Goal: Entertainment & Leisure: Consume media (video, audio)

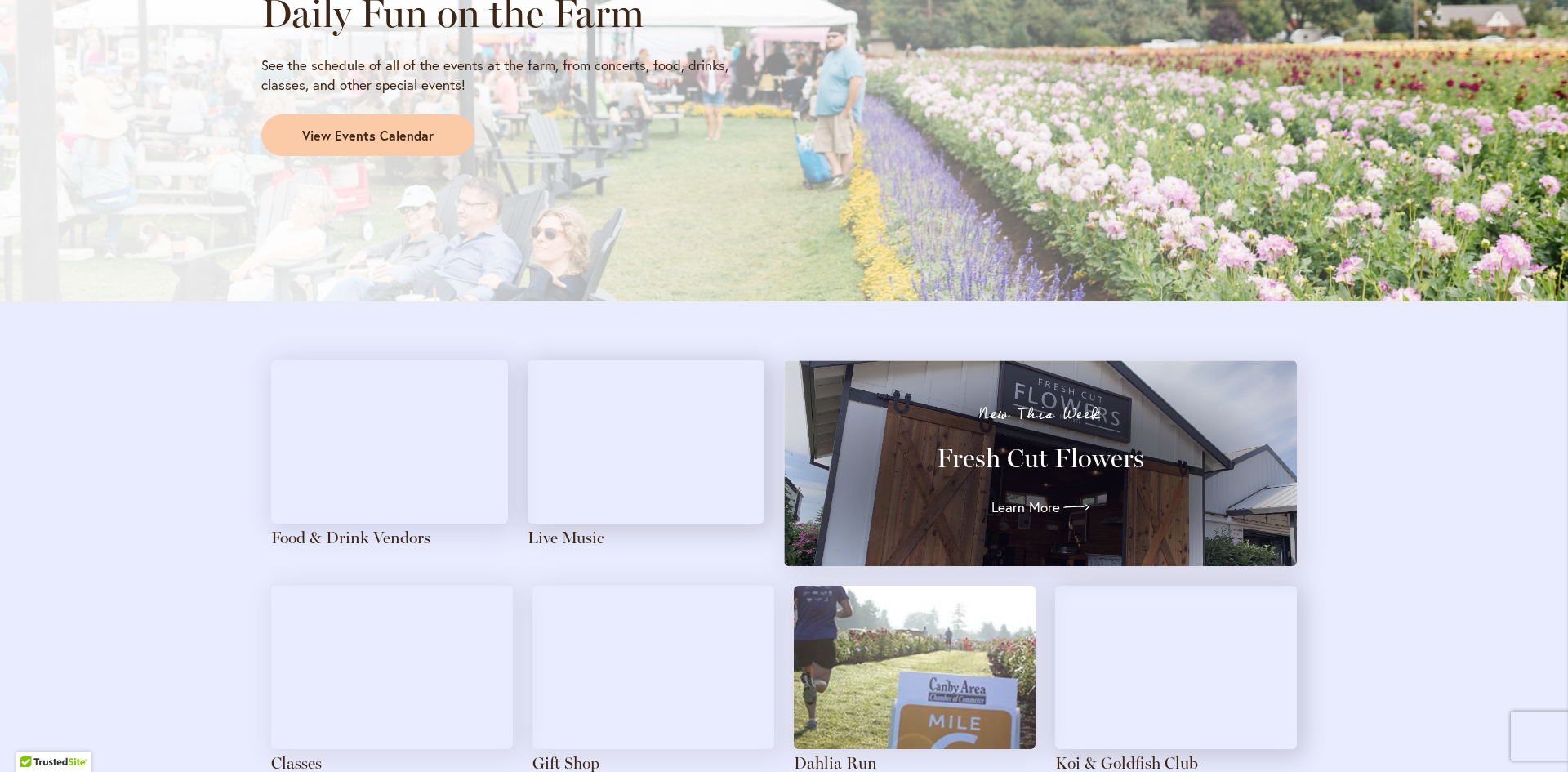
scroll to position [1552, 0]
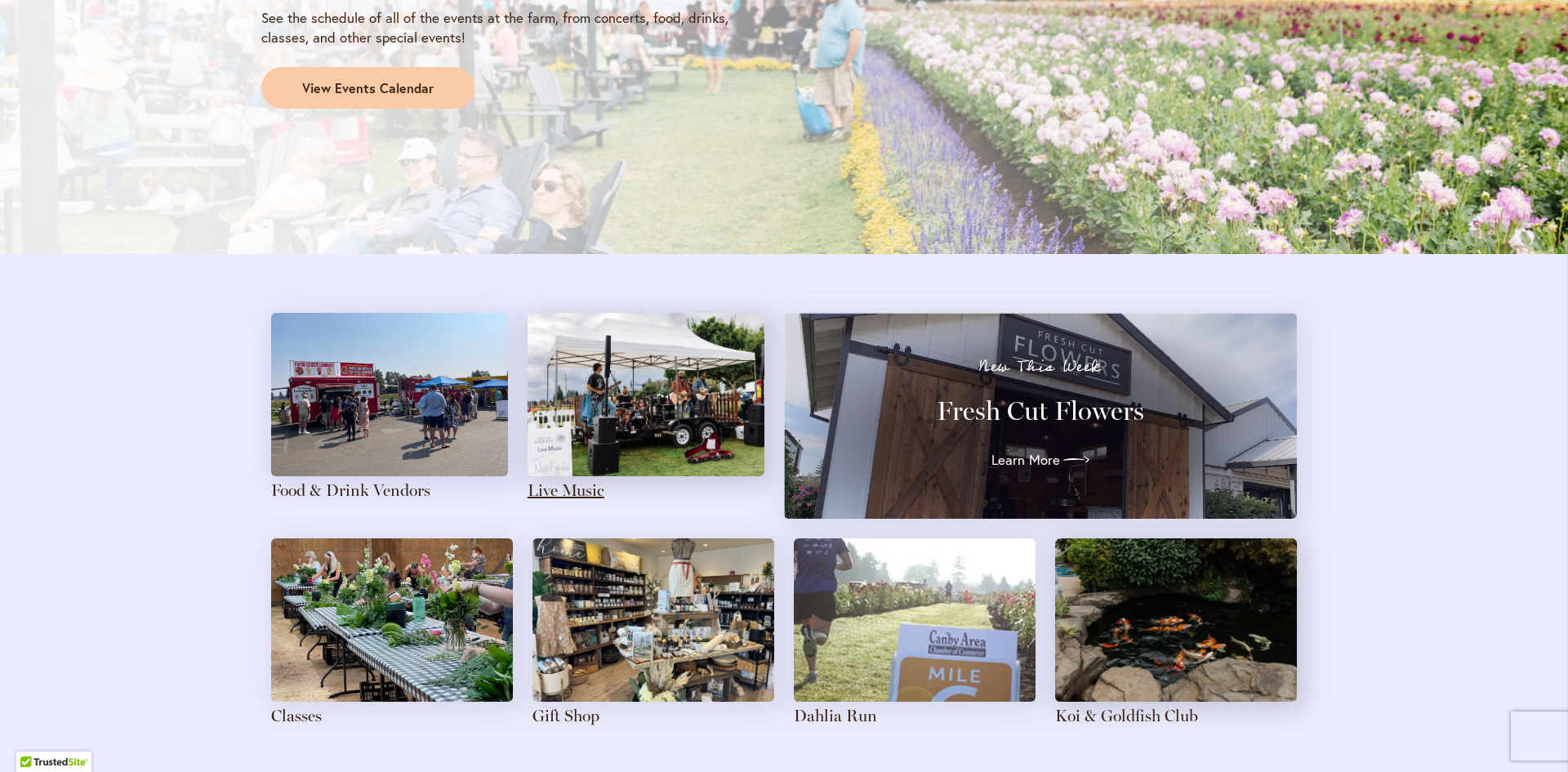
click at [553, 490] on link "Live Music" at bounding box center [566, 490] width 77 height 19
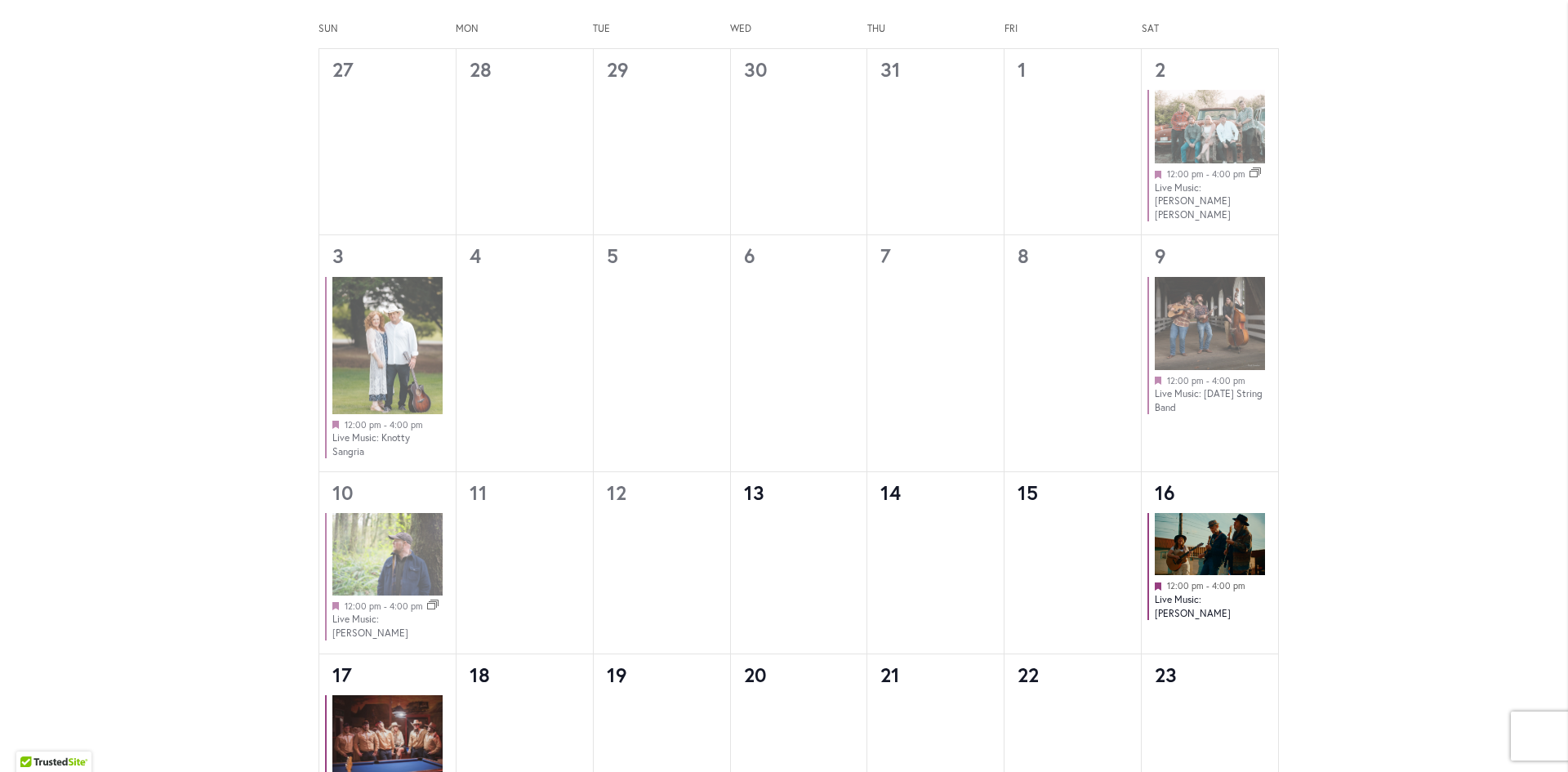
scroll to position [1011, 0]
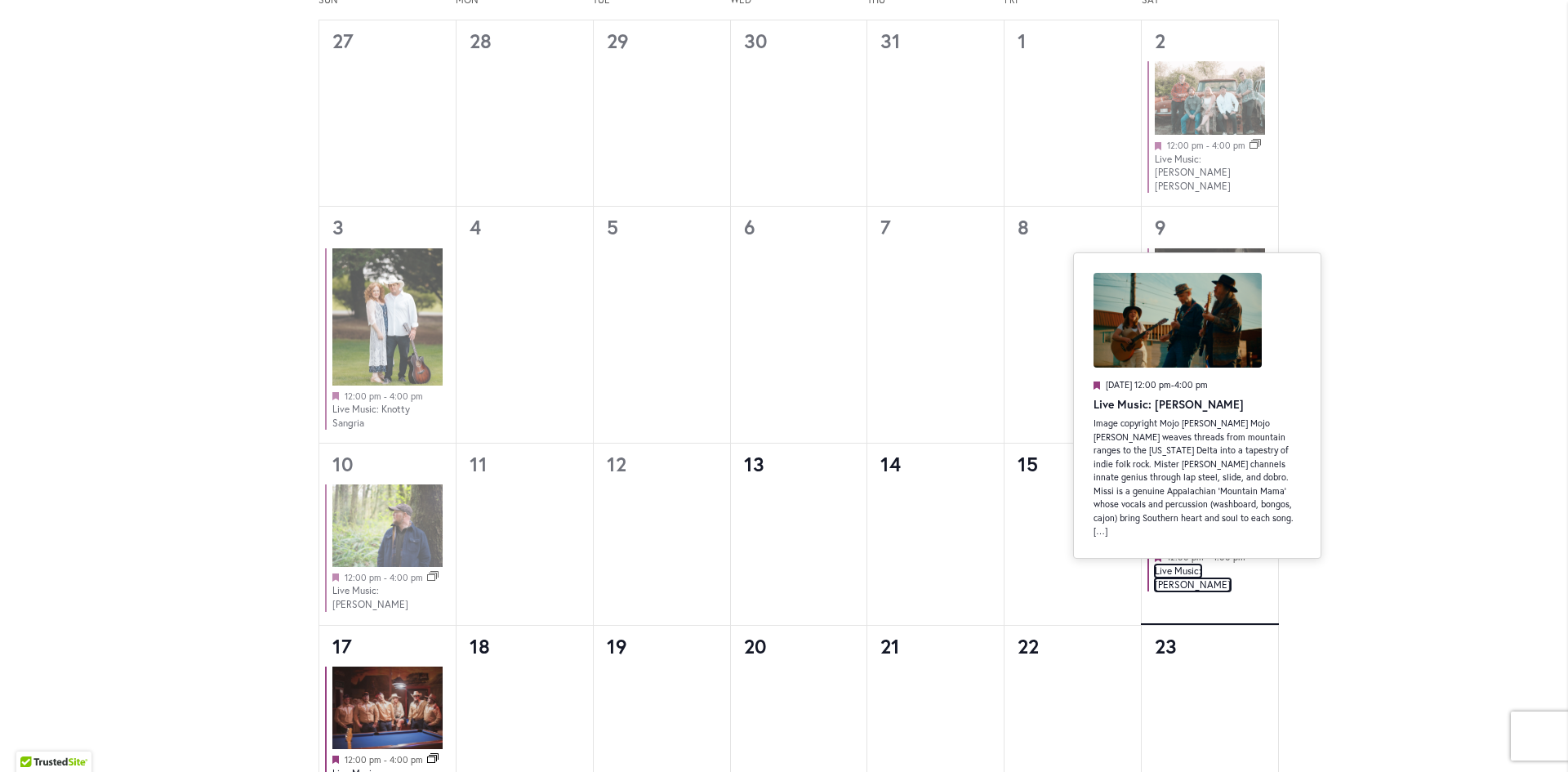
click at [1200, 565] on link "Live Music: [PERSON_NAME]" at bounding box center [1192, 578] width 76 height 27
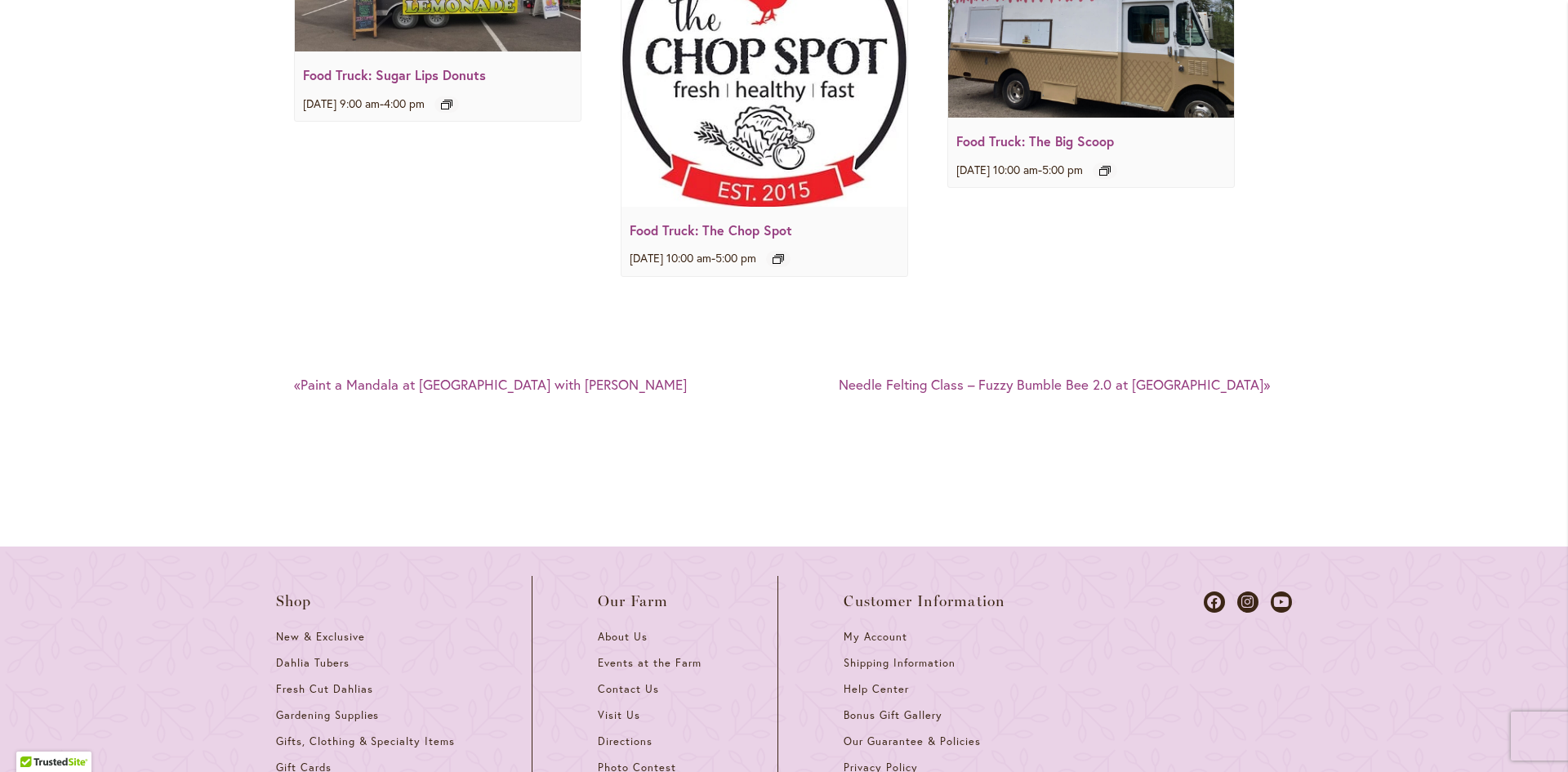
scroll to position [3103, 0]
